Goal: Information Seeking & Learning: Learn about a topic

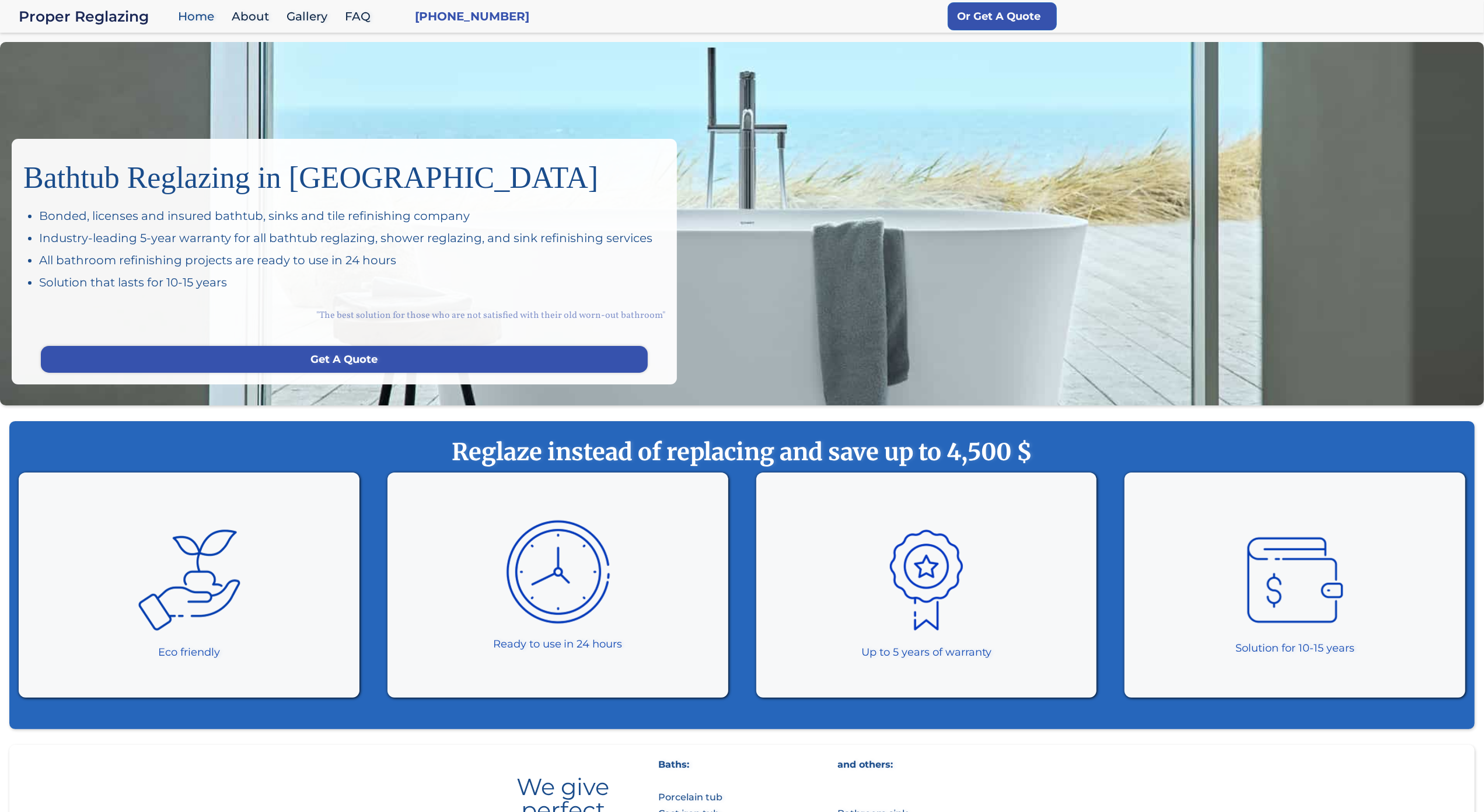
click at [104, 80] on div "Bathtub Reglazing in San Francisco Bonded, licenses and insured bathtub, sinks …" at bounding box center [742, 224] width 1484 height 364
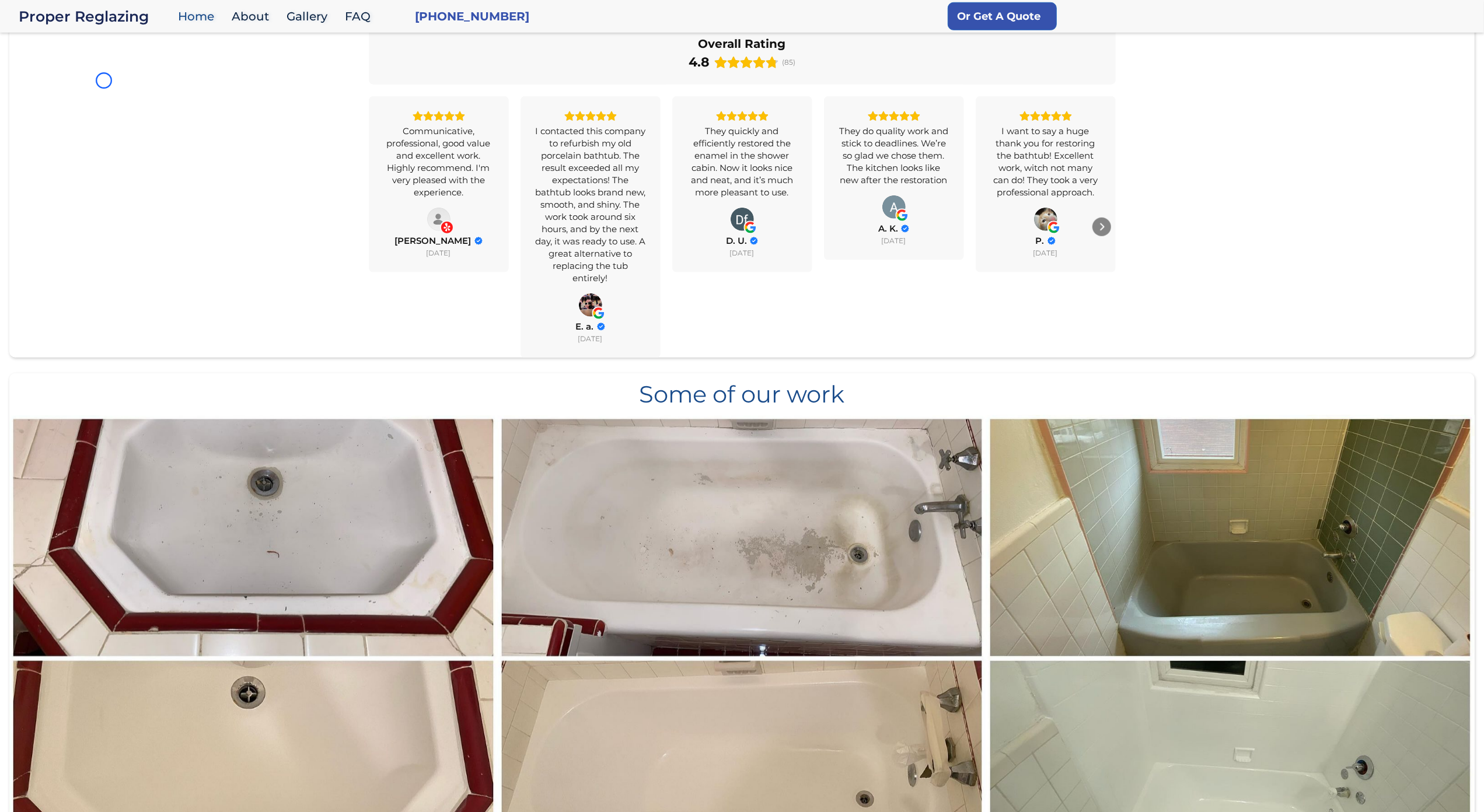
scroll to position [934, 0]
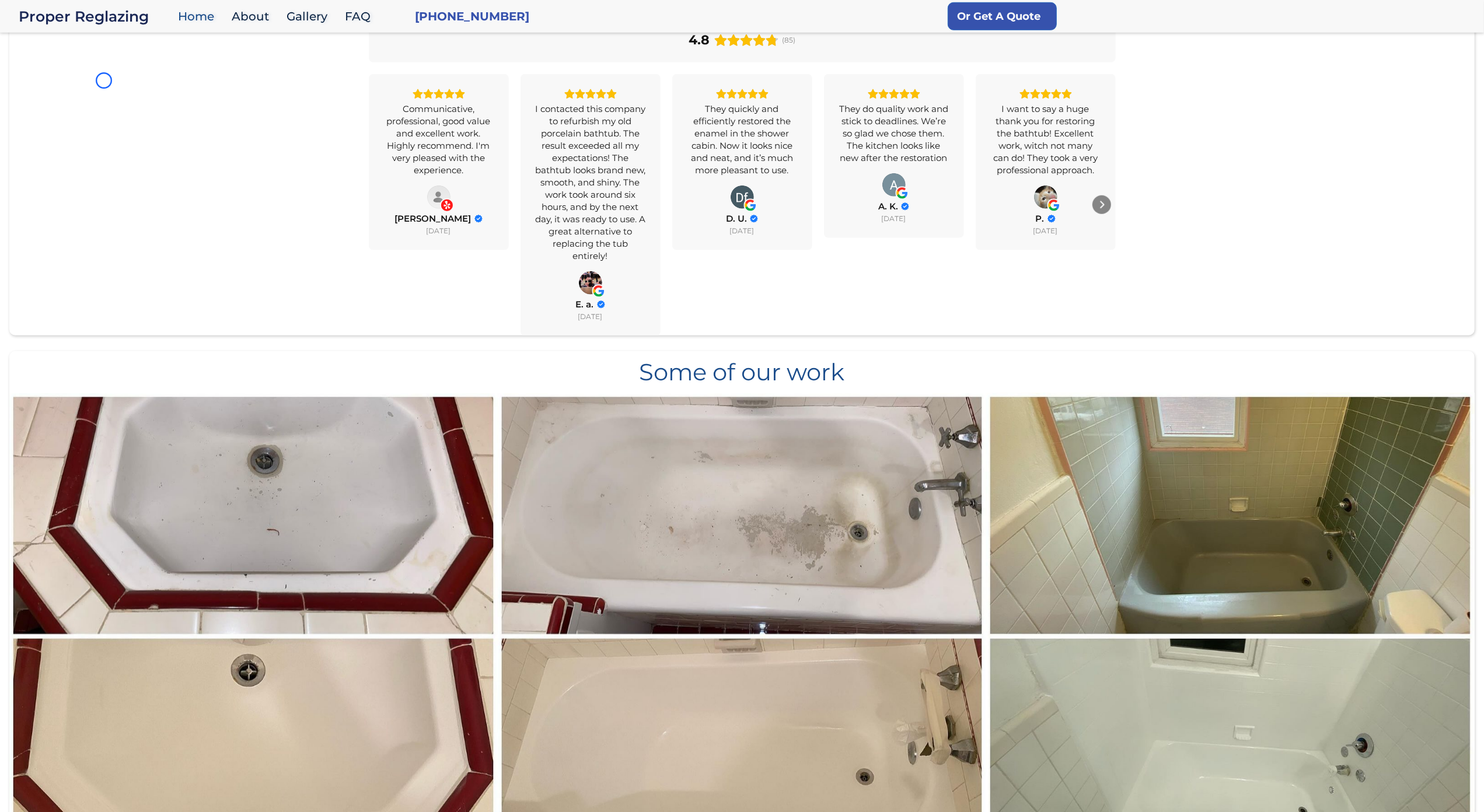
click at [104, 80] on div "All Reviews 4.8 Yelp 4.4 Google 5.0 Overall Rating 4.8 (85) Communicative, prof…" at bounding box center [742, 154] width 1465 height 364
click at [94, 59] on div "All Reviews 4.8 Yelp 4.4 Google 5.0 Overall Rating 4.8 (85) Communicative, prof…" at bounding box center [742, 154] width 1465 height 364
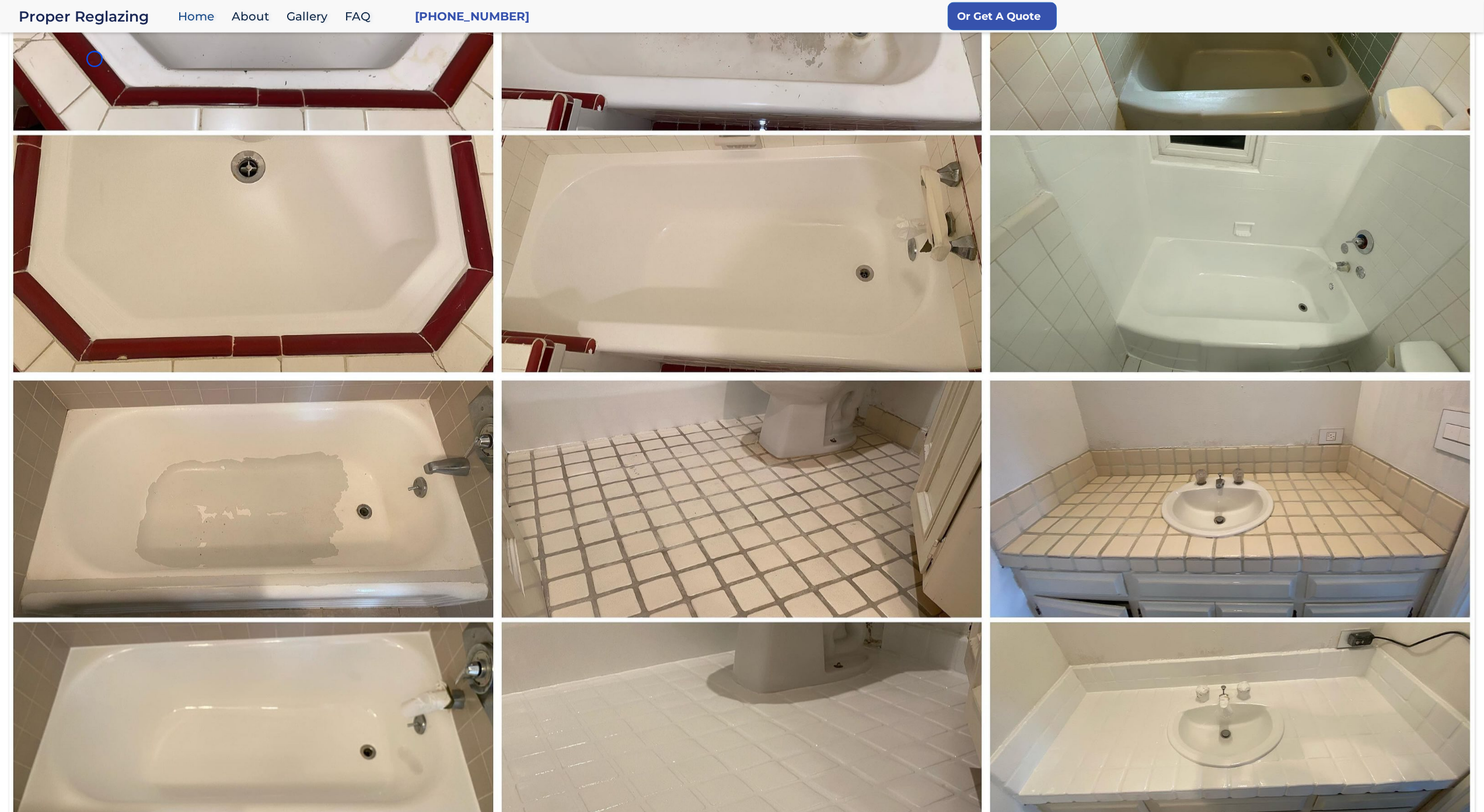
scroll to position [1473, 0]
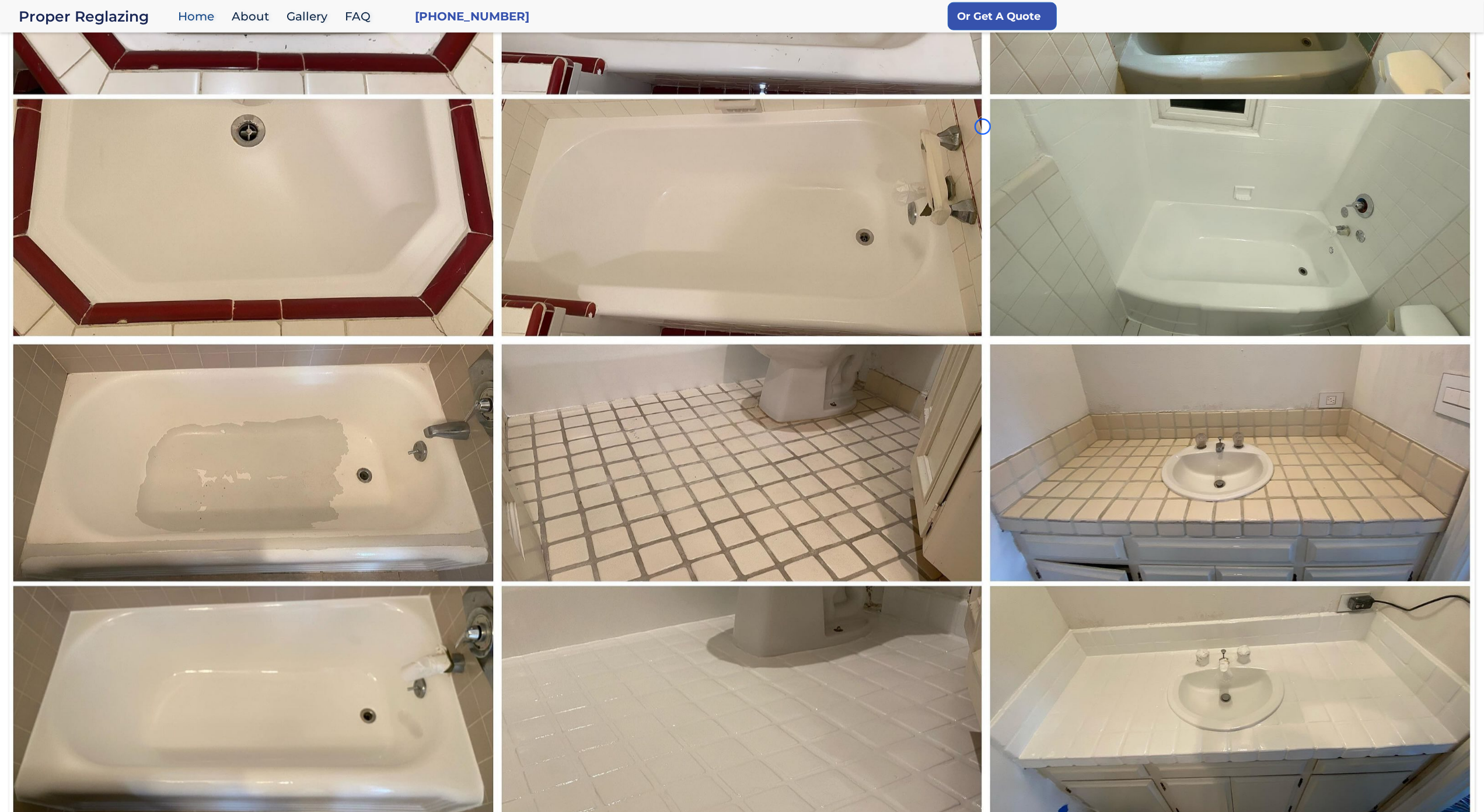
click at [94, 59] on img at bounding box center [253, 97] width 490 height 488
click at [113, 79] on img at bounding box center [253, 97] width 490 height 488
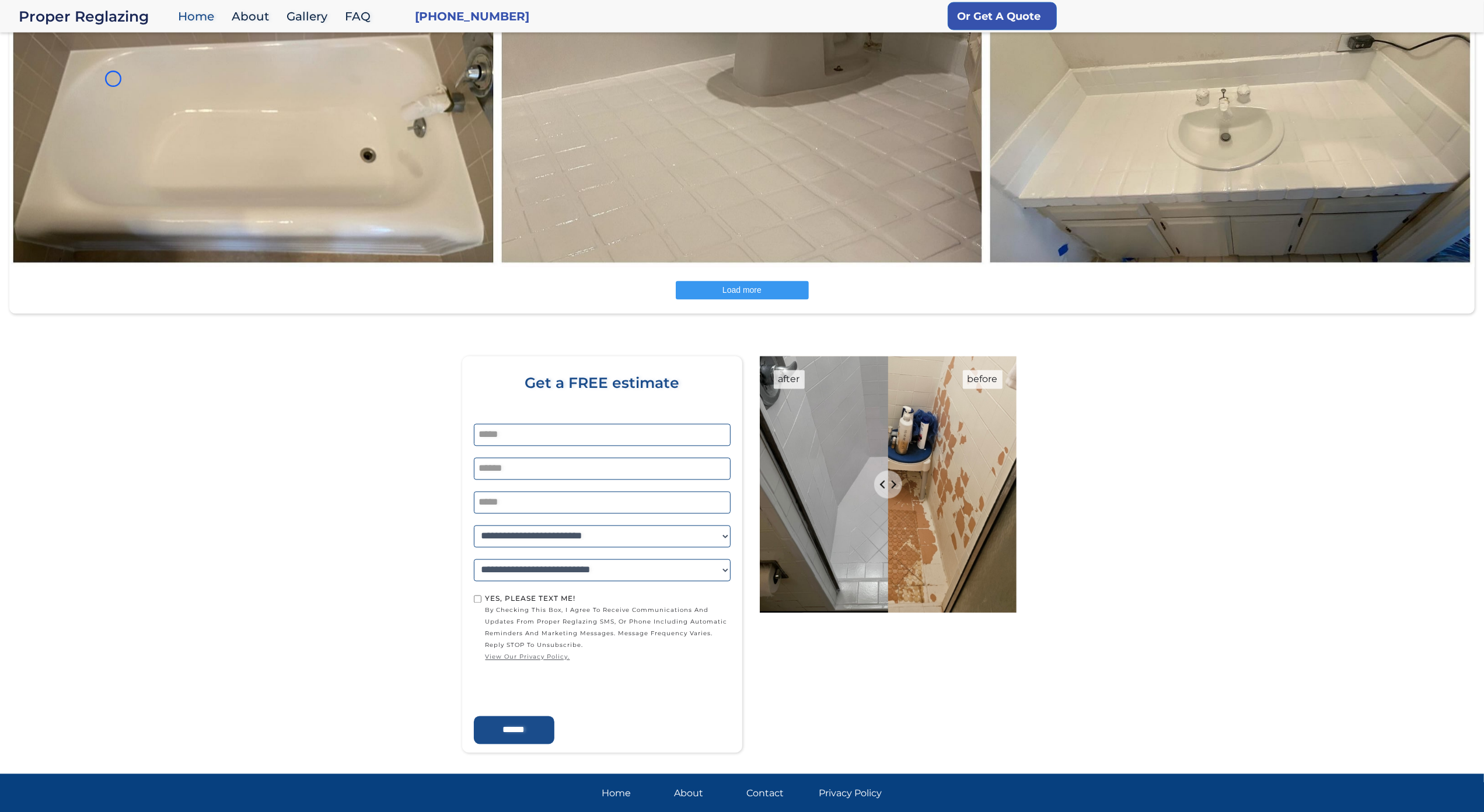
scroll to position [2056, 0]
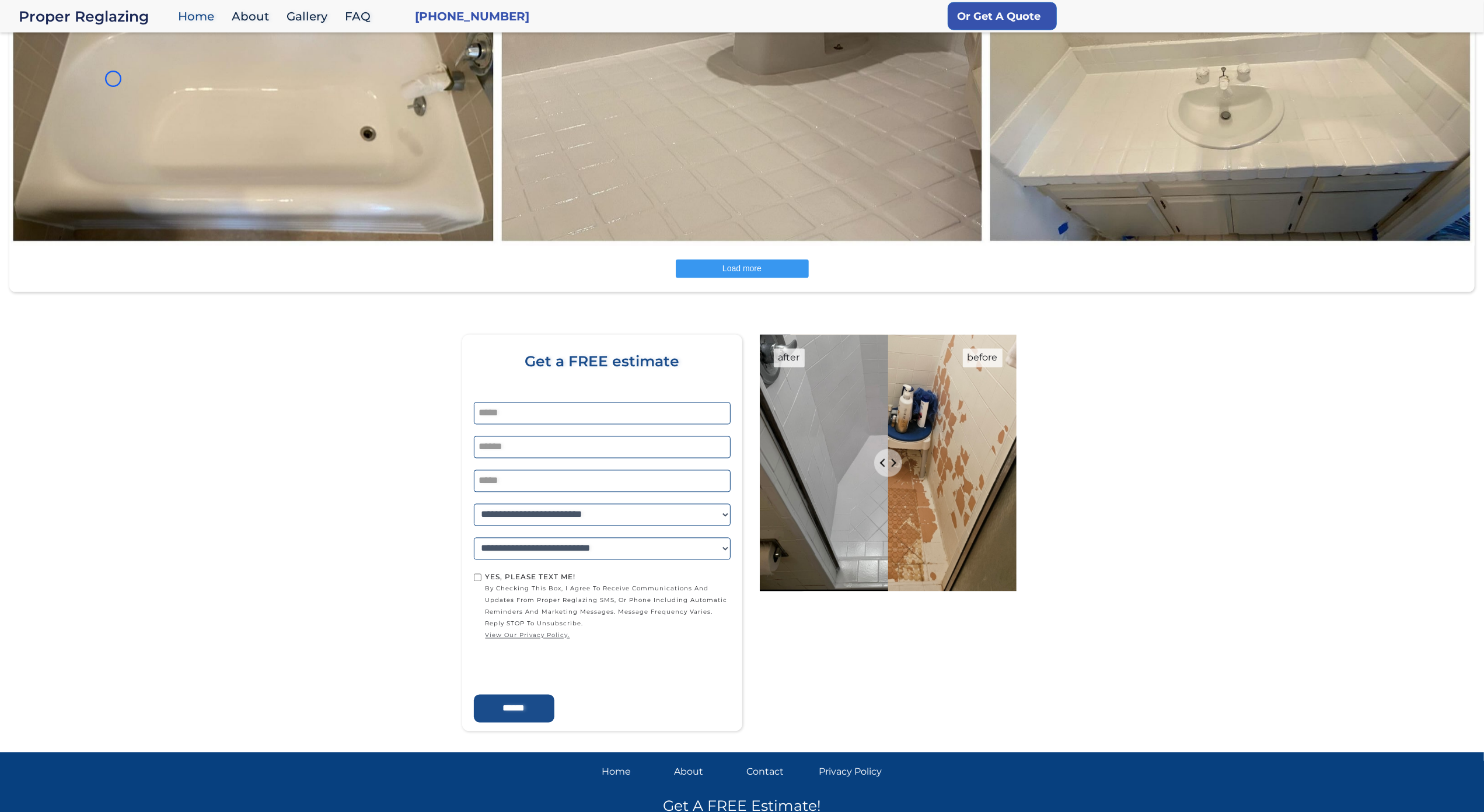
click at [113, 79] on img at bounding box center [253, 2] width 490 height 488
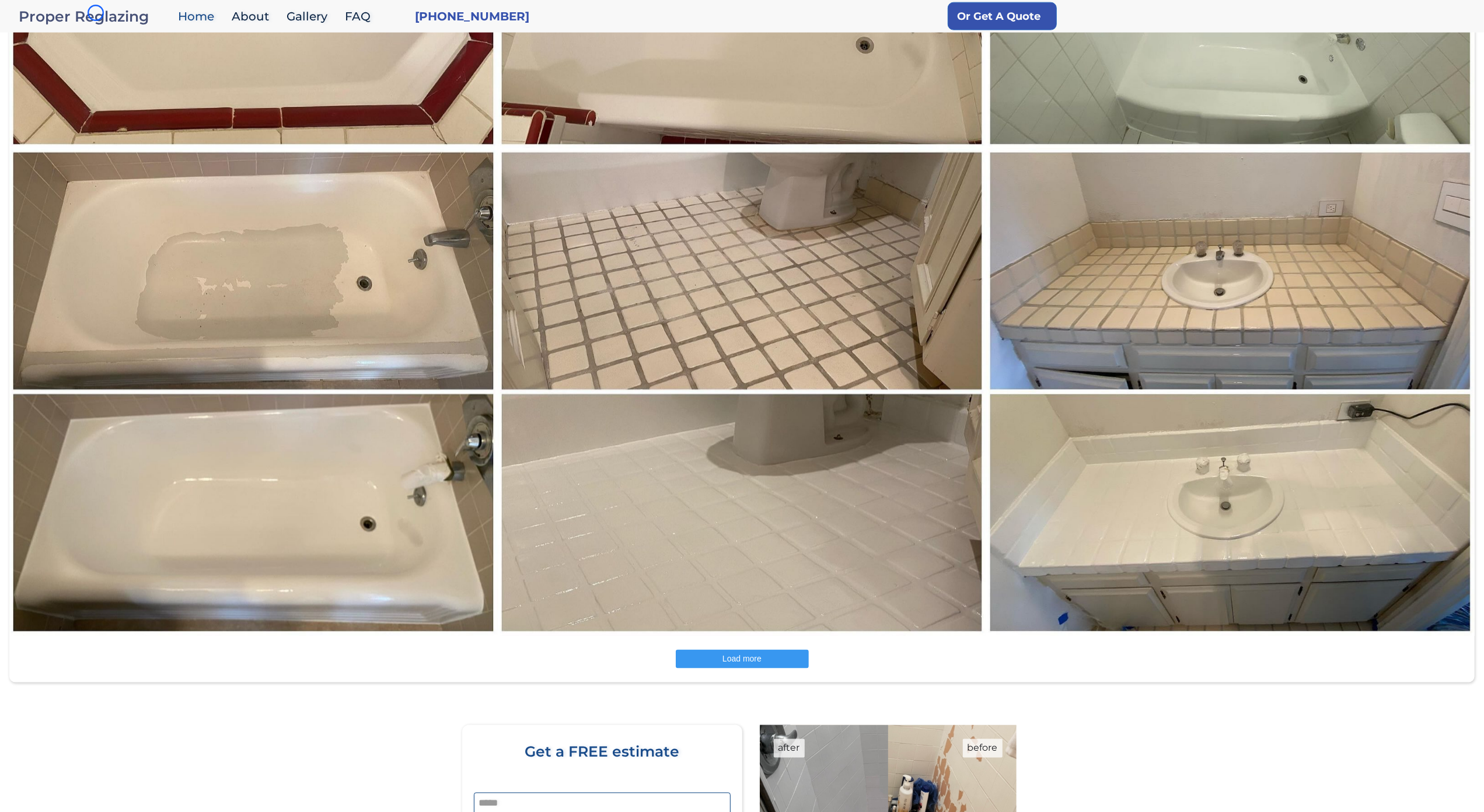
click at [96, 13] on div "Proper Reglazing" at bounding box center [96, 17] width 154 height 17
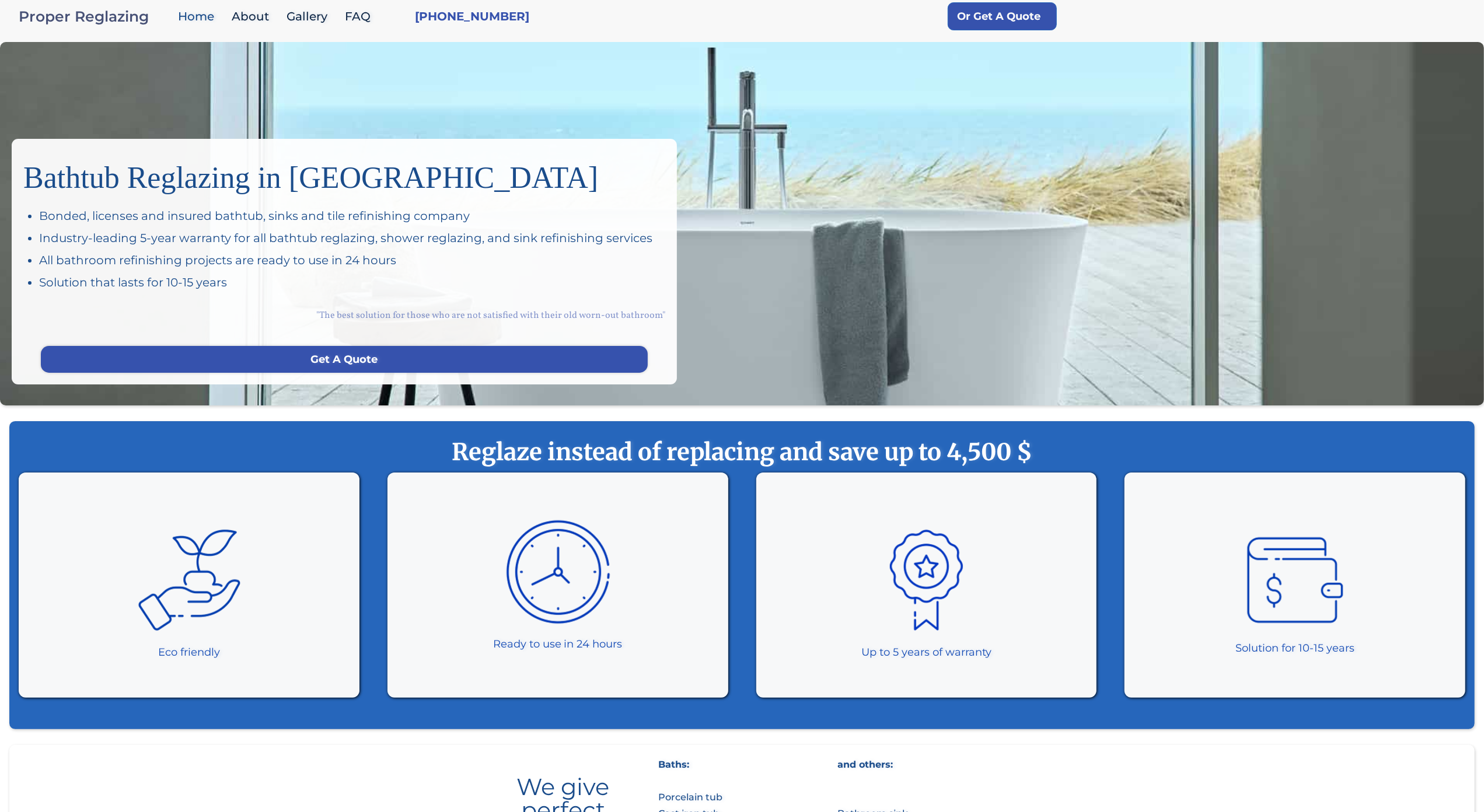
click at [96, 13] on div "Proper Reglazing" at bounding box center [96, 17] width 154 height 17
click at [92, 94] on div "Bathtub Reglazing in San Francisco Bonded, licenses and insured bathtub, sinks …" at bounding box center [742, 224] width 1484 height 364
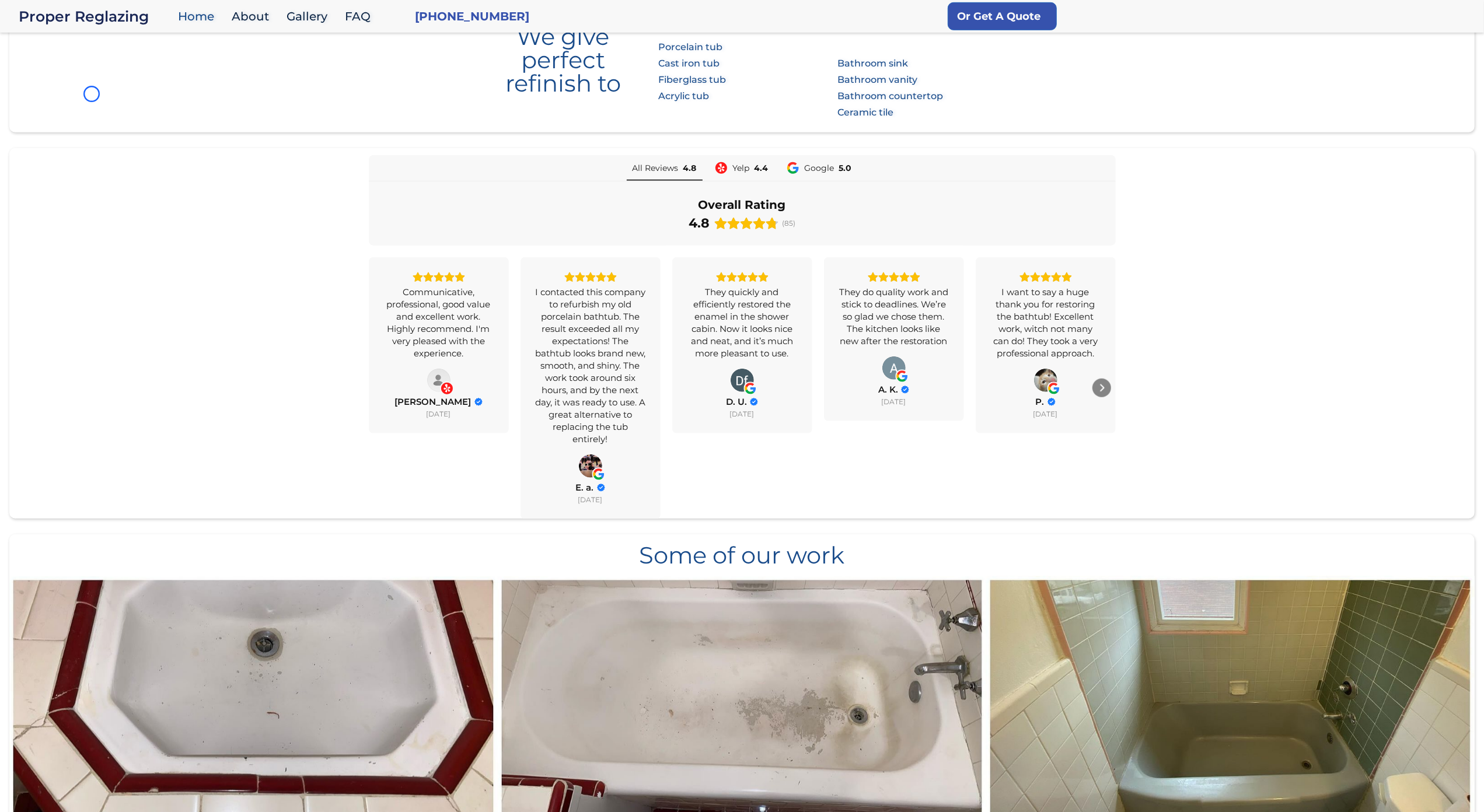
scroll to position [811, 0]
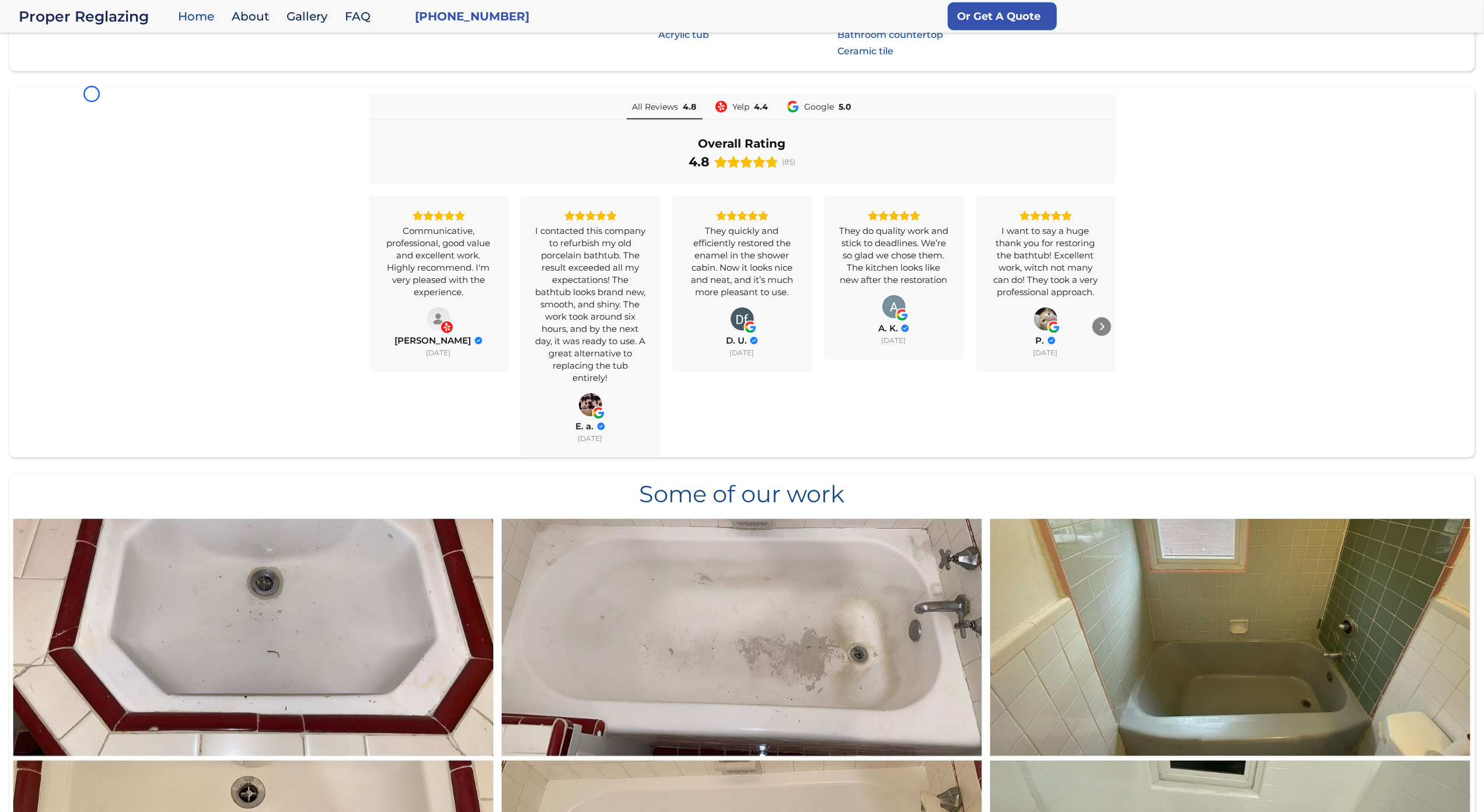
click at [92, 94] on div "All Reviews 4.8 Yelp 4.4 Google 5.0 Overall Rating 4.8 (85) Communicative, prof…" at bounding box center [742, 276] width 1465 height 364
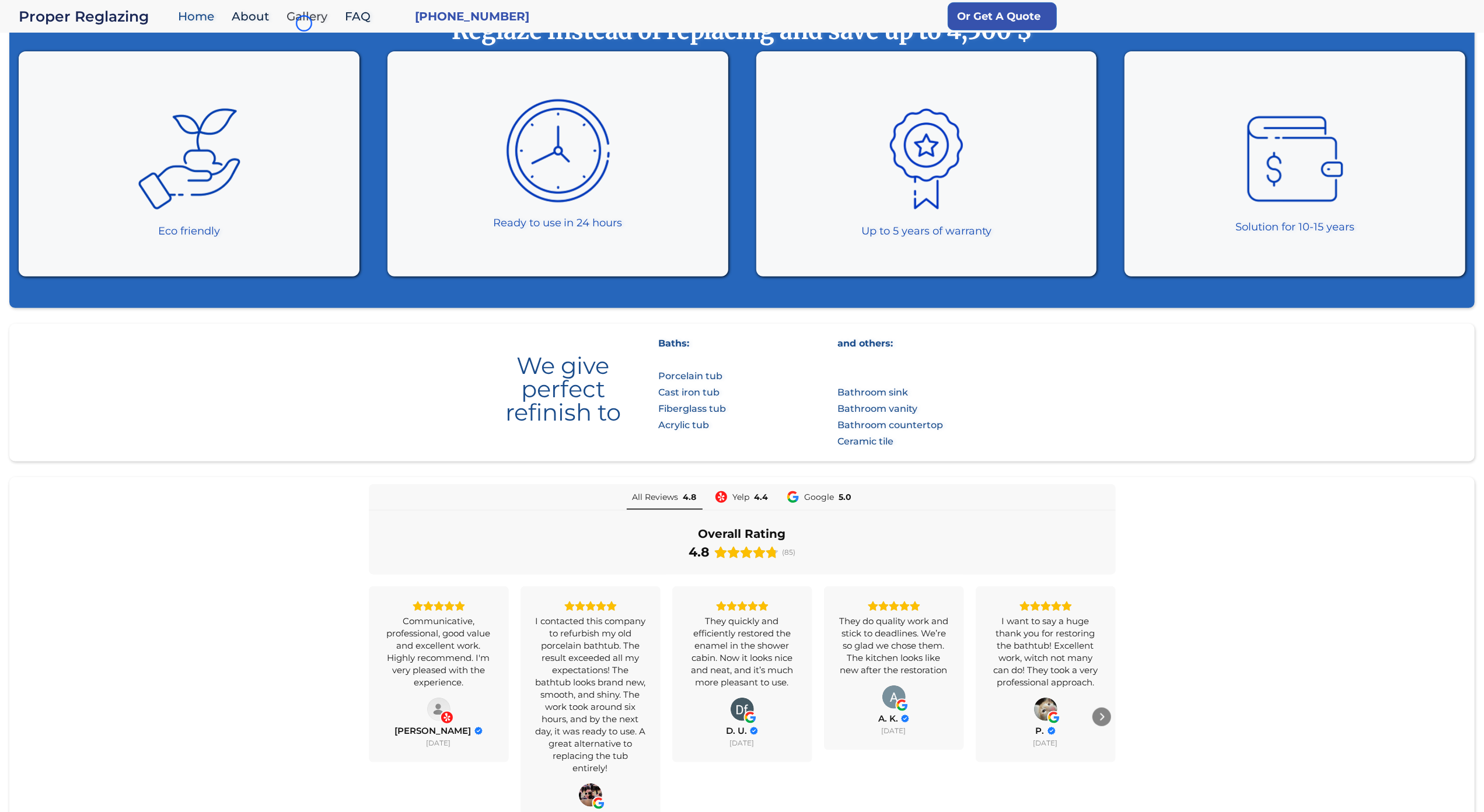
click at [304, 24] on link "Gallery" at bounding box center [309, 17] width 58 height 25
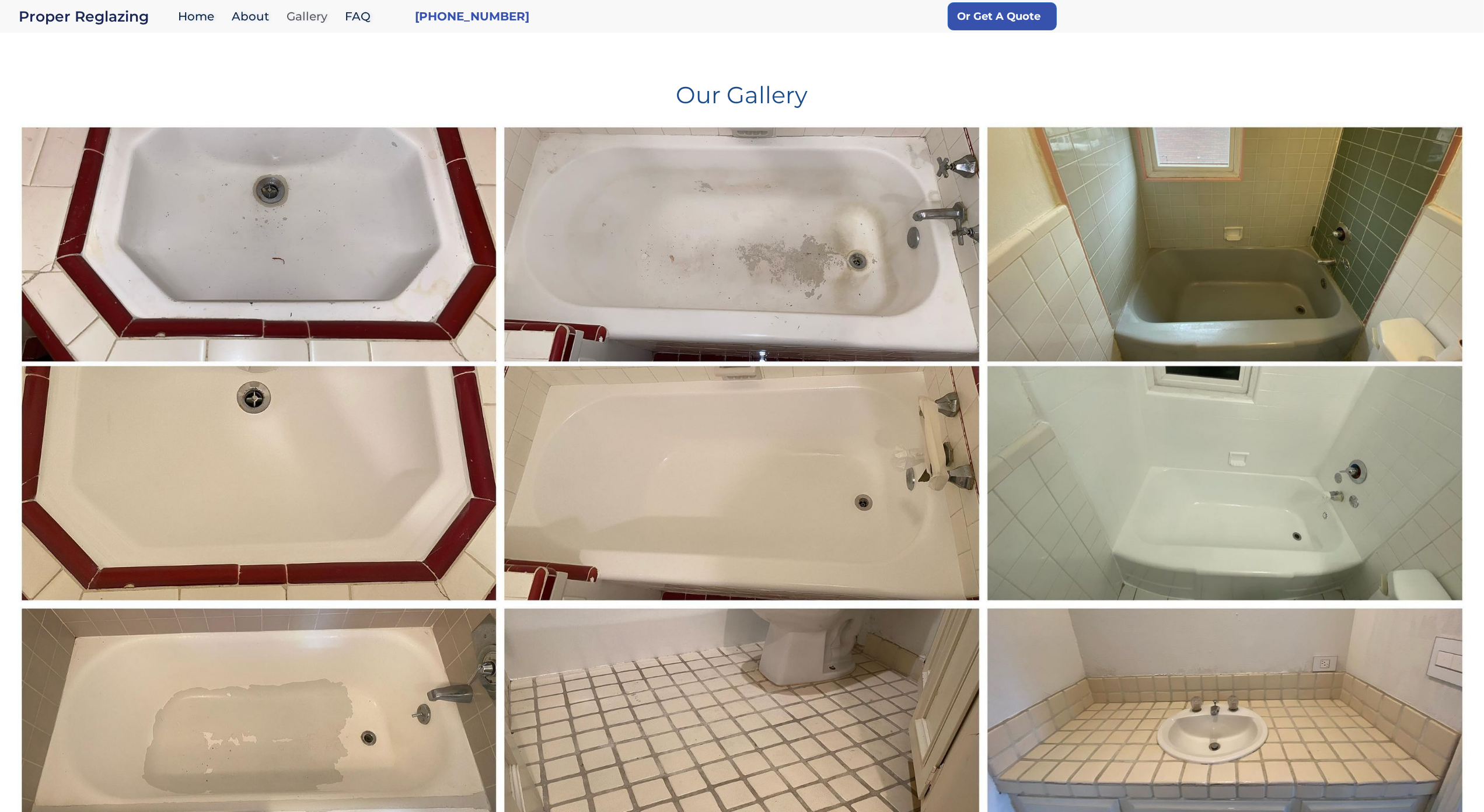
click at [304, 24] on link "Gallery" at bounding box center [309, 17] width 58 height 25
click at [95, 71] on div "Our Gallery" at bounding box center [742, 86] width 1449 height 74
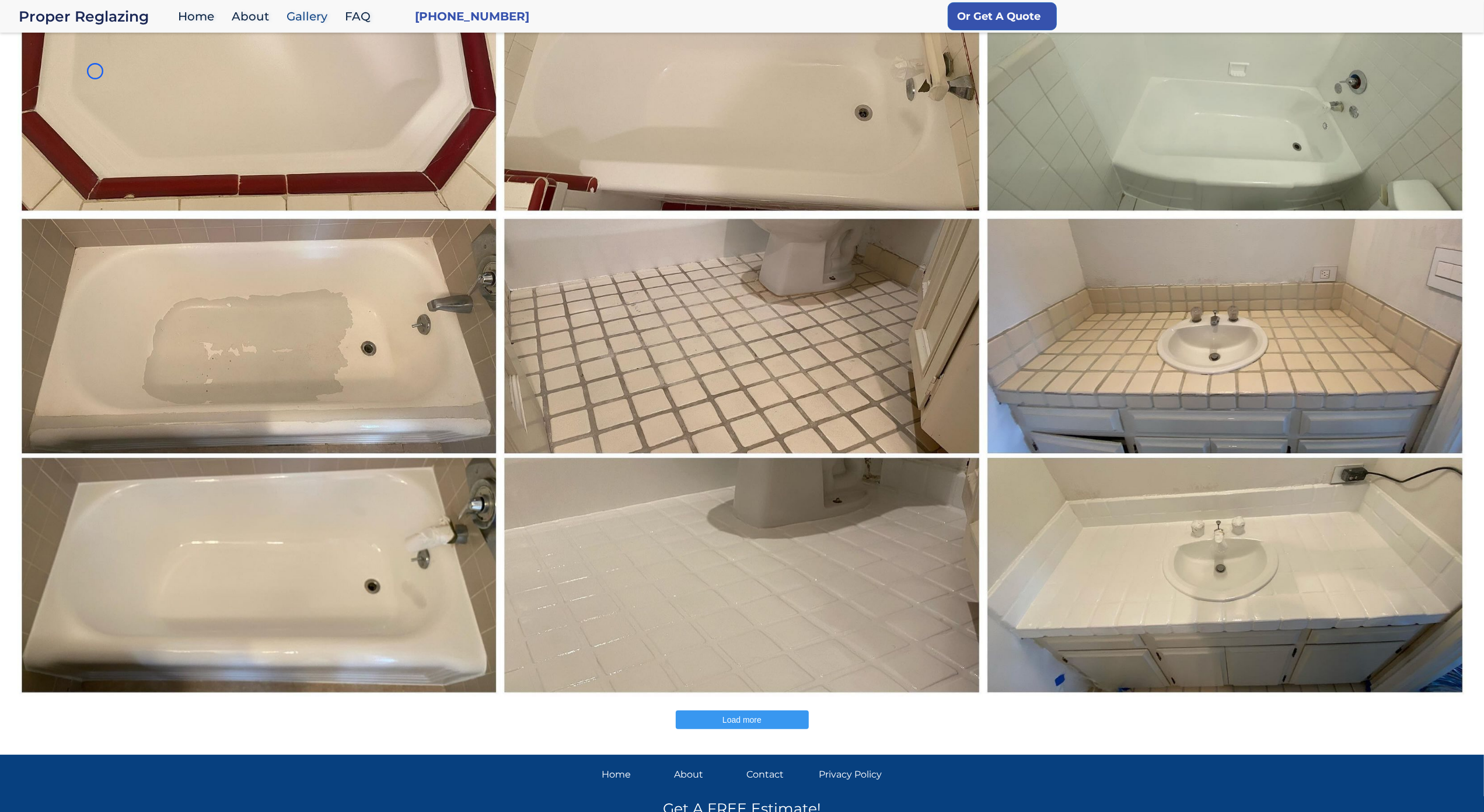
scroll to position [461, 0]
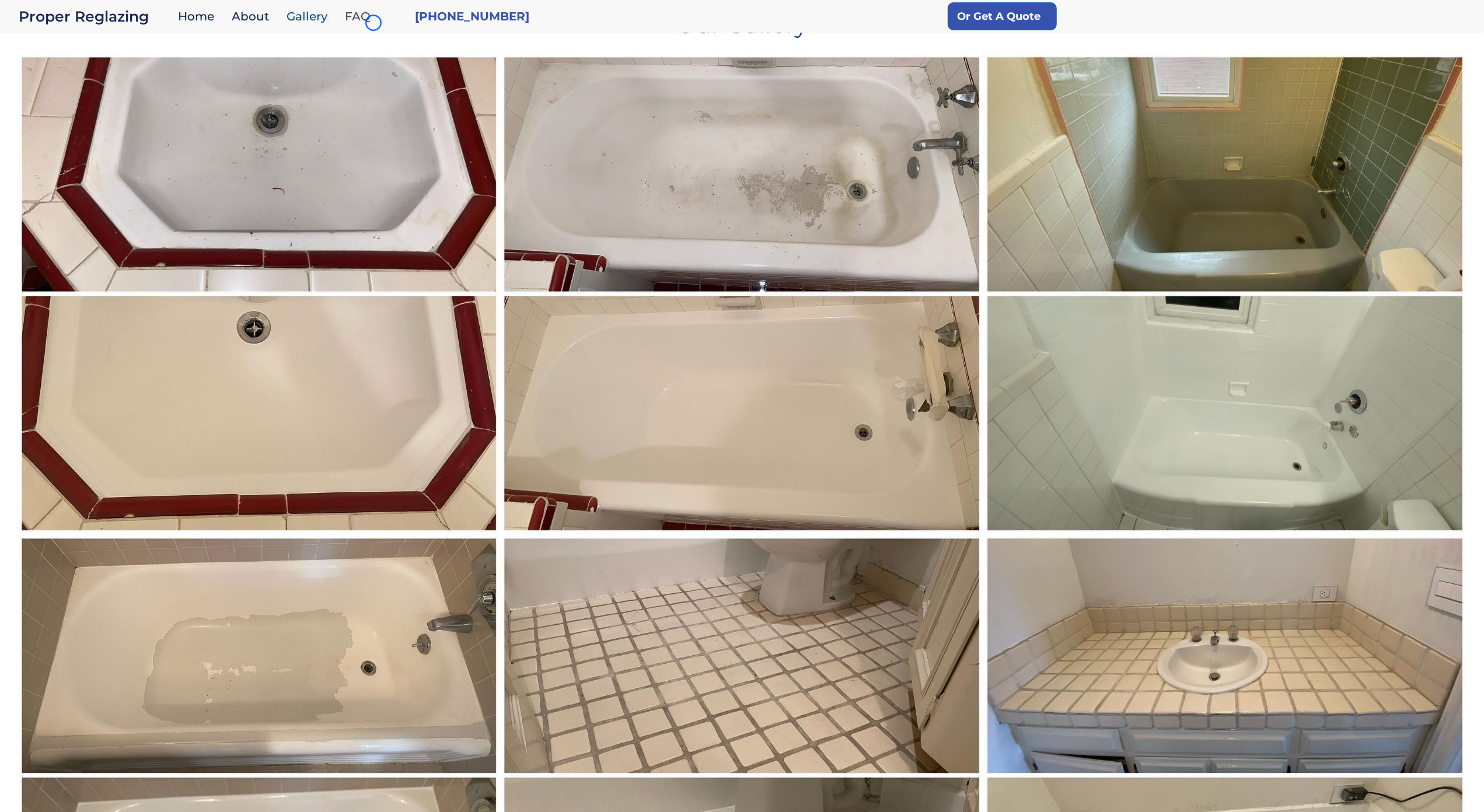
click at [373, 23] on link "FAQ" at bounding box center [360, 17] width 43 height 25
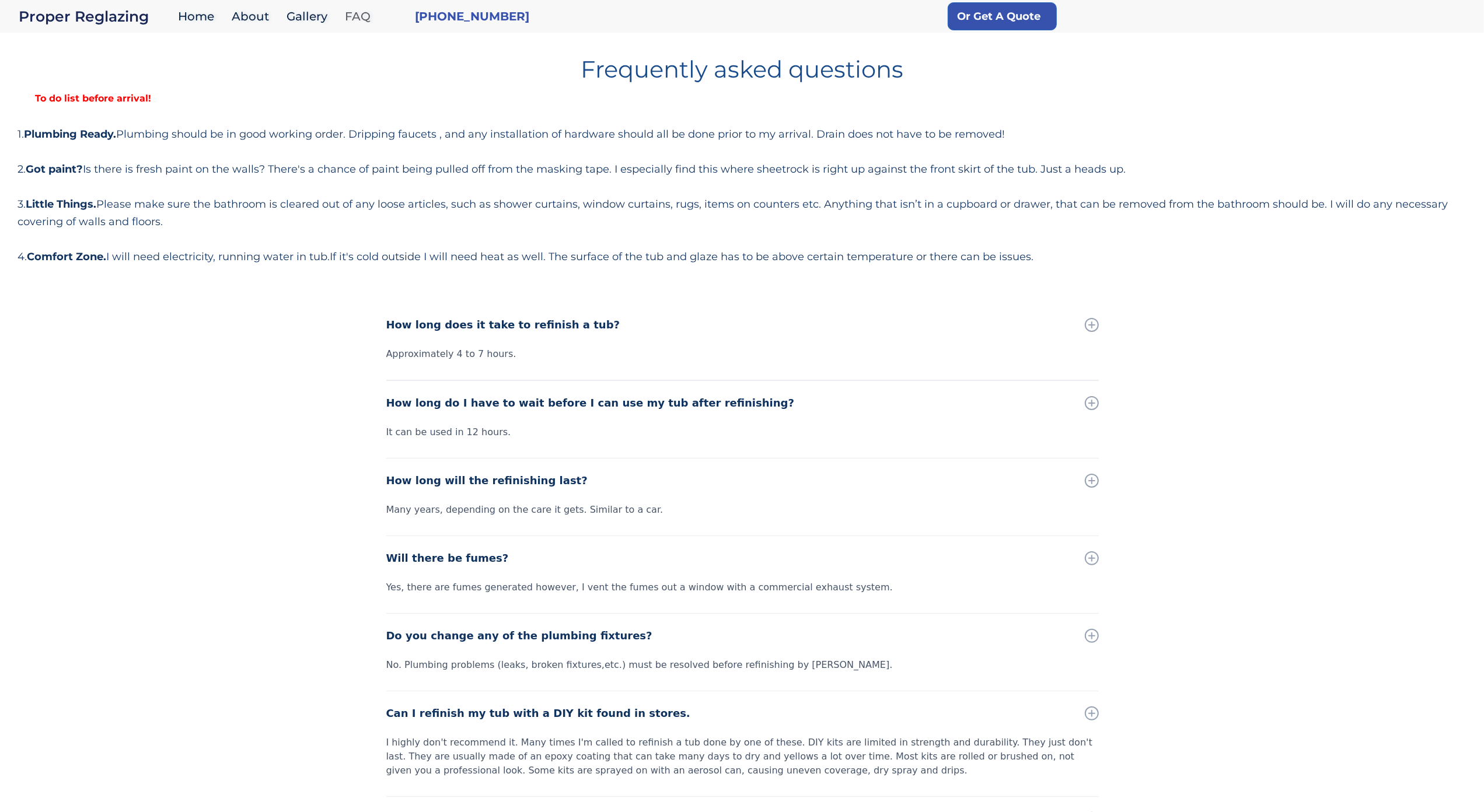
click at [373, 23] on link "FAQ" at bounding box center [360, 17] width 43 height 25
click at [85, 62] on h1 "Frequently asked questions" at bounding box center [742, 64] width 1449 height 32
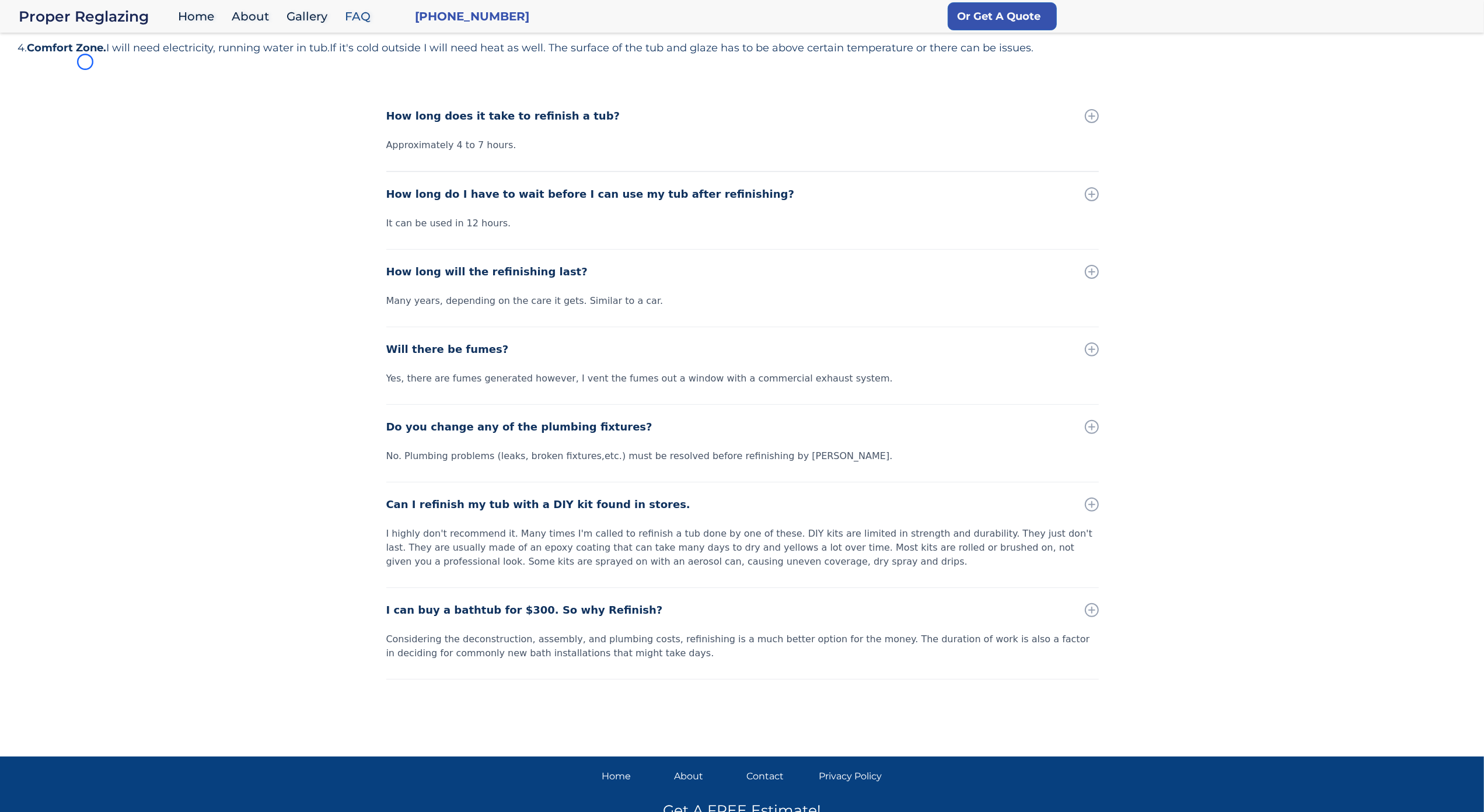
scroll to position [280, 0]
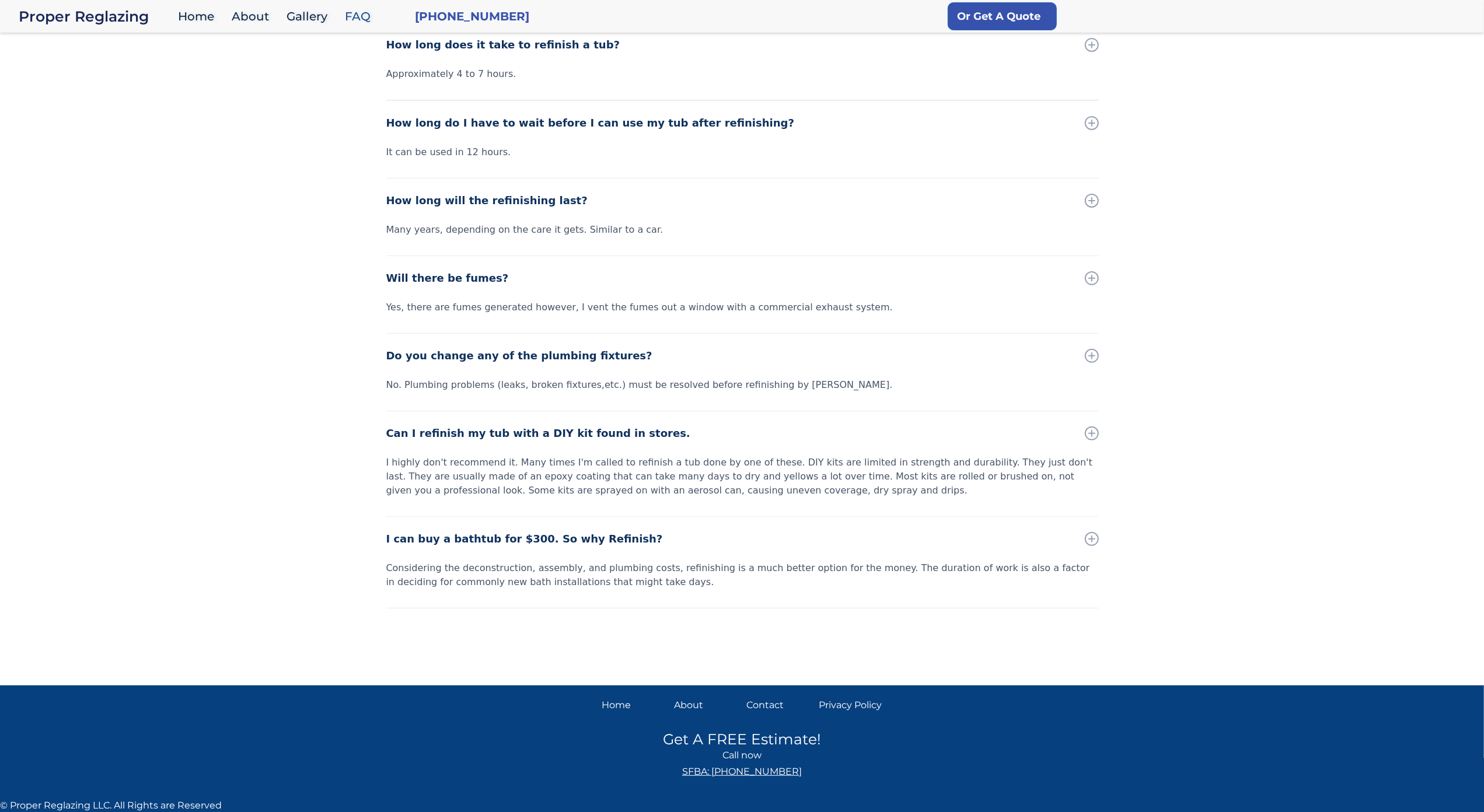
click at [85, 62] on div "How long does it take to refinish a tub? Approximately 4 to 7 hours. How long d…" at bounding box center [742, 348] width 1484 height 651
